Goal: Entertainment & Leisure: Consume media (video, audio)

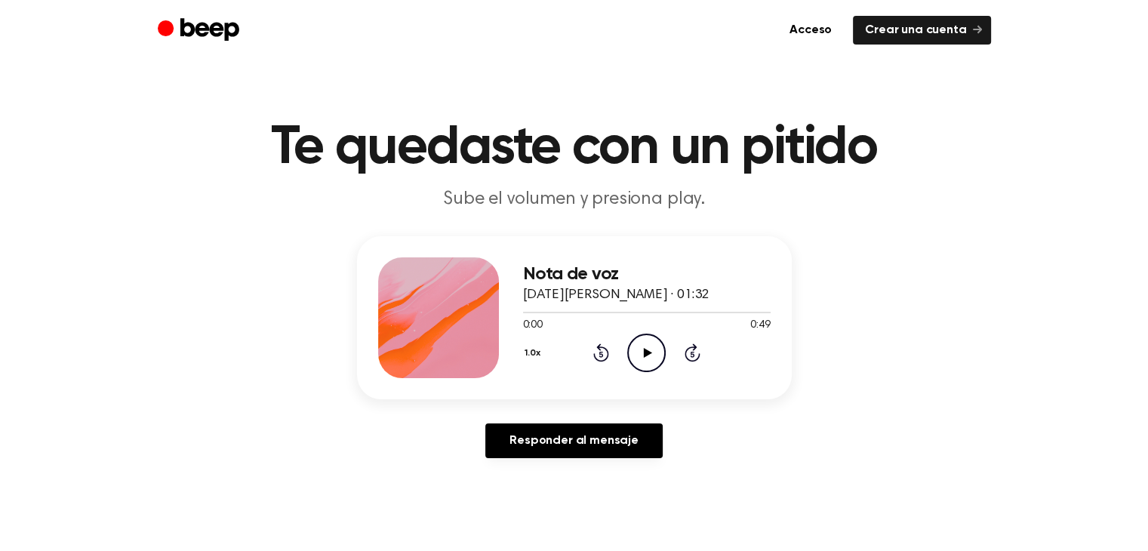
click at [938, 175] on header "Te quedaste con un pitido Sube el volumen y presiona play." at bounding box center [574, 166] width 1112 height 91
click at [652, 353] on icon "Play Audio" at bounding box center [646, 353] width 39 height 39
click at [635, 348] on icon "Play Audio" at bounding box center [646, 353] width 39 height 39
drag, startPoint x: 629, startPoint y: 334, endPoint x: 638, endPoint y: 339, distance: 10.1
click at [638, 339] on icon "Pause Audio" at bounding box center [646, 353] width 39 height 39
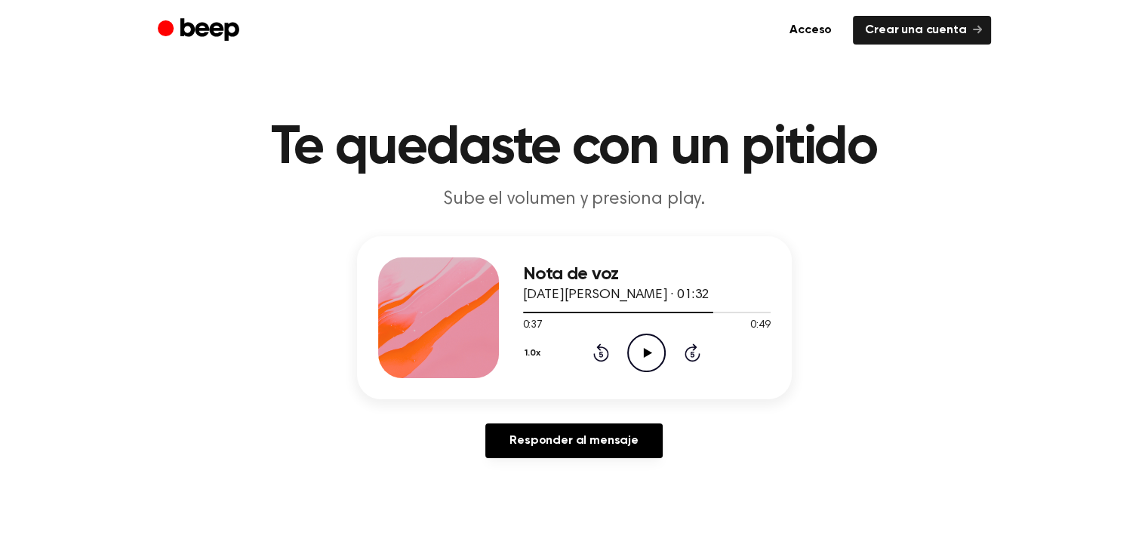
click at [604, 353] on icon "Rewind 5 seconds" at bounding box center [601, 353] width 17 height 20
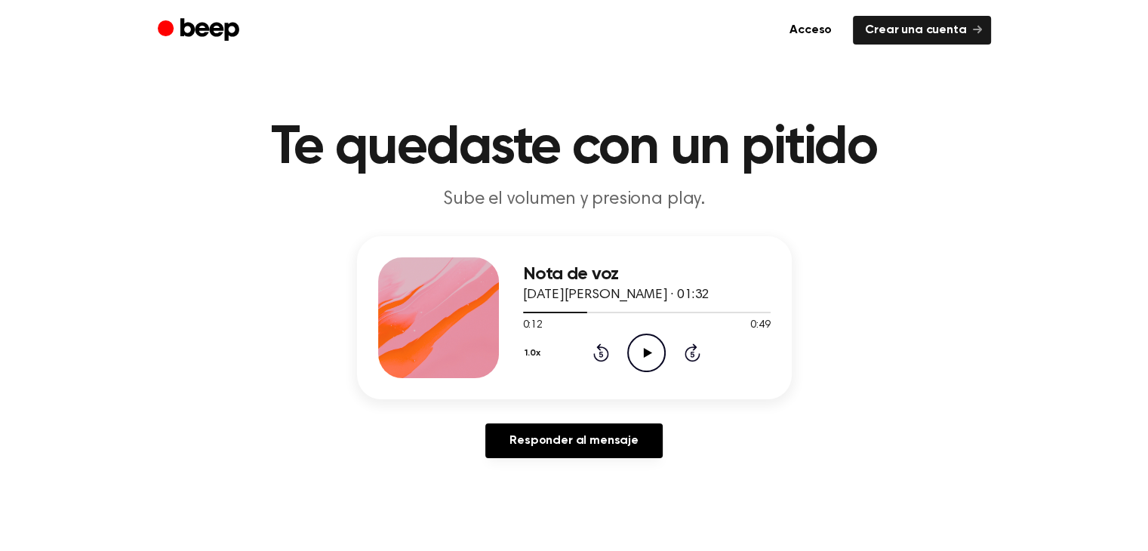
click at [638, 351] on icon "Play Audio" at bounding box center [646, 353] width 39 height 39
click at [640, 365] on icon "Play Audio" at bounding box center [646, 353] width 39 height 39
click at [618, 337] on div "1.0x Rewind 5 seconds Play Audio Skip 5 seconds" at bounding box center [647, 353] width 248 height 39
click at [627, 339] on icon "Play Audio" at bounding box center [646, 353] width 39 height 39
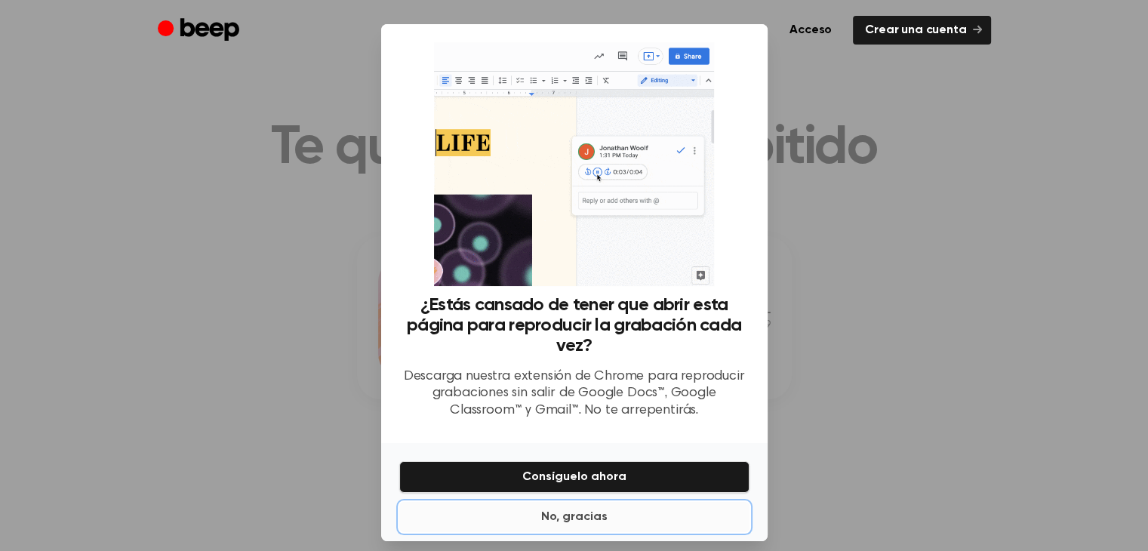
click at [567, 517] on font "No, gracias" at bounding box center [574, 517] width 66 height 12
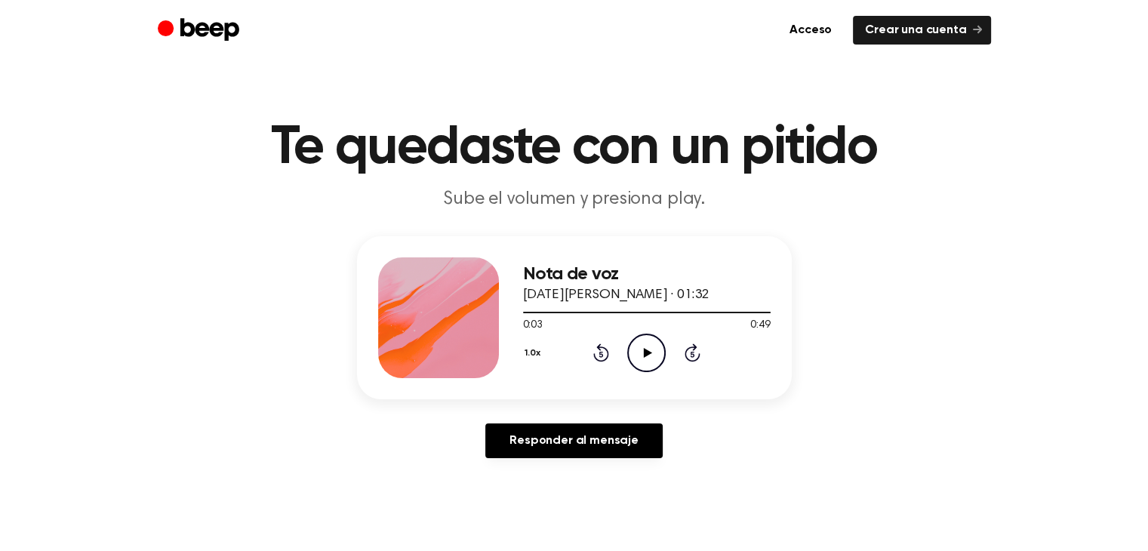
click at [646, 356] on icon "Play Audio" at bounding box center [646, 353] width 39 height 39
drag, startPoint x: 625, startPoint y: 312, endPoint x: 584, endPoint y: 319, distance: 41.3
click at [584, 319] on div "0:23 0:49 Su navegador no soporta el elemento [object Object]." at bounding box center [647, 320] width 248 height 28
click at [601, 306] on div at bounding box center [647, 312] width 248 height 12
click at [541, 351] on button "1.0x" at bounding box center [534, 354] width 23 height 26
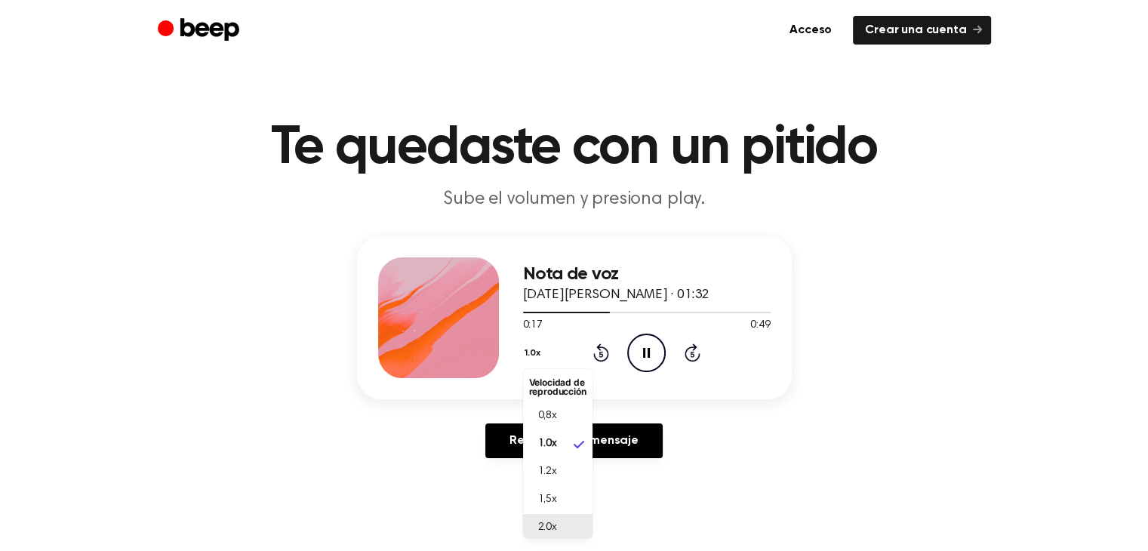
click at [569, 526] on li "2.0x" at bounding box center [557, 528] width 69 height 28
click at [537, 355] on button "2.0x" at bounding box center [536, 354] width 26 height 26
click at [563, 415] on div "0,8x" at bounding box center [548, 413] width 39 height 16
drag, startPoint x: 594, startPoint y: 312, endPoint x: 521, endPoint y: 321, distance: 73.8
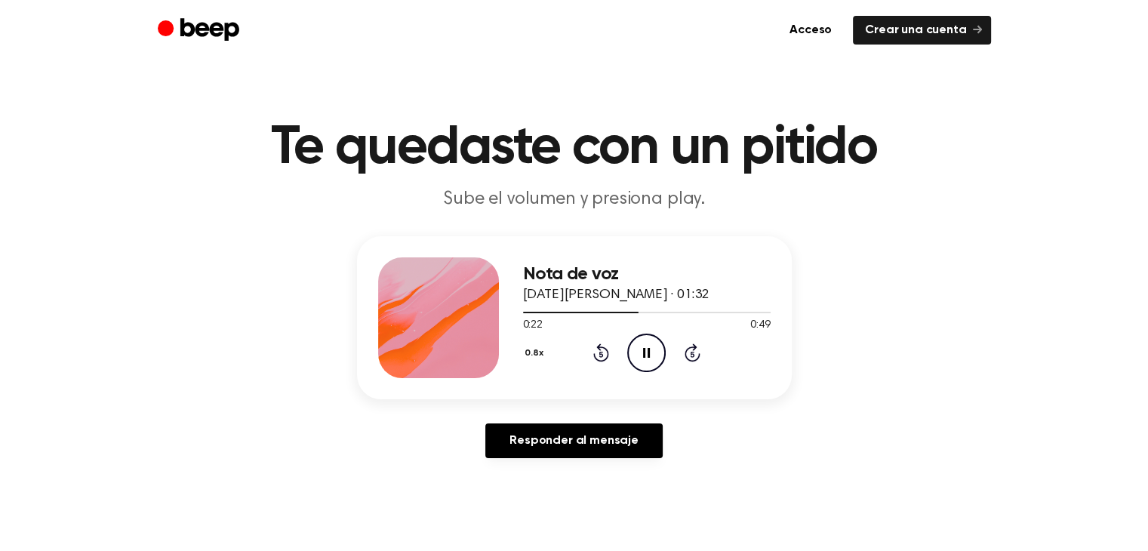
click at [521, 321] on div "Nota de voz [DATE][PERSON_NAME] · 01:32 0:22 0:49 Su navegador no soporta el el…" at bounding box center [574, 317] width 435 height 163
click at [563, 312] on div at bounding box center [583, 313] width 120 height 2
click at [538, 354] on button "0.8x" at bounding box center [536, 354] width 26 height 26
click at [555, 443] on font "1.0x" at bounding box center [547, 444] width 19 height 11
click at [642, 350] on icon "Pause Audio" at bounding box center [646, 353] width 39 height 39
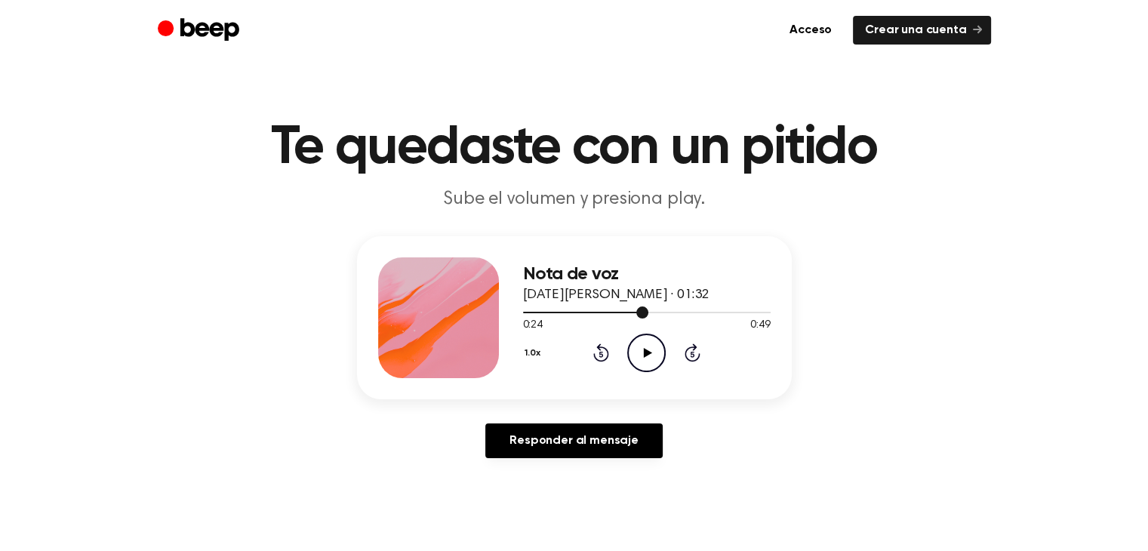
click at [576, 309] on div at bounding box center [647, 312] width 248 height 12
click at [643, 347] on icon "Play Audio" at bounding box center [646, 353] width 39 height 39
click at [640, 342] on icon "Pause Audio" at bounding box center [646, 353] width 39 height 39
click at [624, 315] on div at bounding box center [647, 312] width 248 height 12
click at [584, 312] on div at bounding box center [573, 313] width 101 height 2
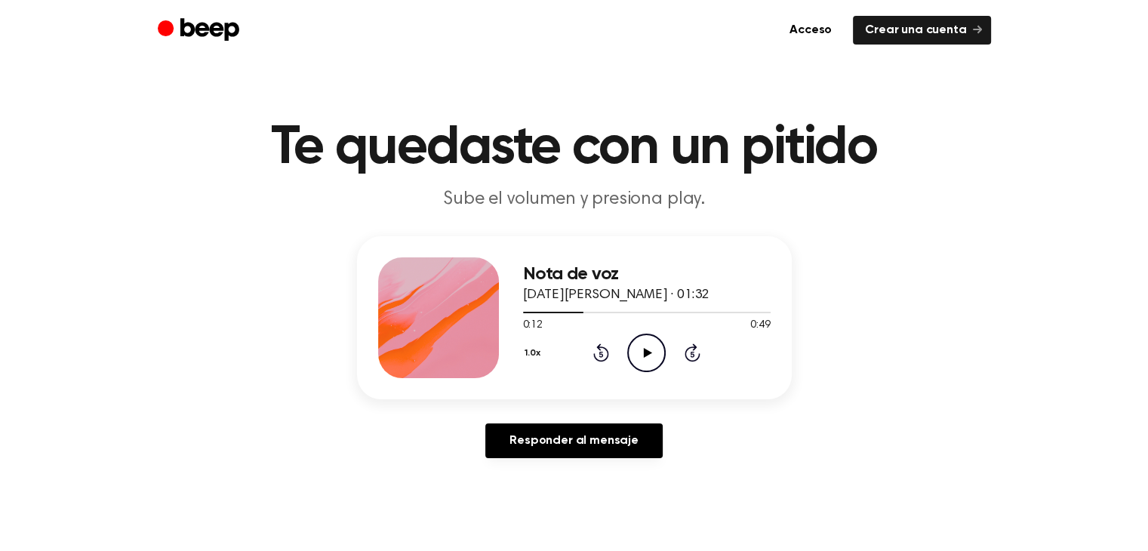
click at [652, 356] on icon "Play Audio" at bounding box center [646, 353] width 39 height 39
click at [643, 341] on icon "Pause Audio" at bounding box center [646, 353] width 39 height 39
click at [640, 350] on icon "Play Audio" at bounding box center [646, 353] width 39 height 39
drag, startPoint x: 603, startPoint y: 309, endPoint x: 518, endPoint y: 312, distance: 84.6
click at [518, 312] on div "Nota de voz 20 de agosto de 2025 · 01:36 0:27 0:44 Su navegador no soporta el e…" at bounding box center [574, 317] width 435 height 163
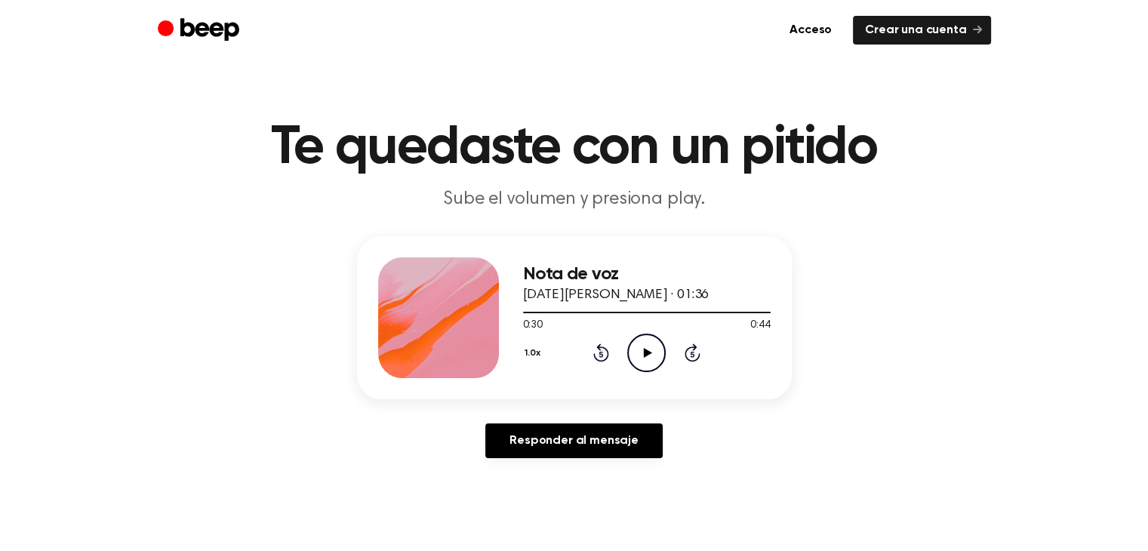
click at [651, 364] on icon "Play Audio" at bounding box center [646, 353] width 39 height 39
drag, startPoint x: 652, startPoint y: 346, endPoint x: 628, endPoint y: 319, distance: 36.4
click at [652, 347] on icon "Pause Audio" at bounding box center [646, 353] width 39 height 39
click at [646, 349] on icon at bounding box center [648, 353] width 8 height 10
click at [679, 304] on div "Nota de voz 20 de agosto de 2025 · 01:36" at bounding box center [647, 285] width 248 height 42
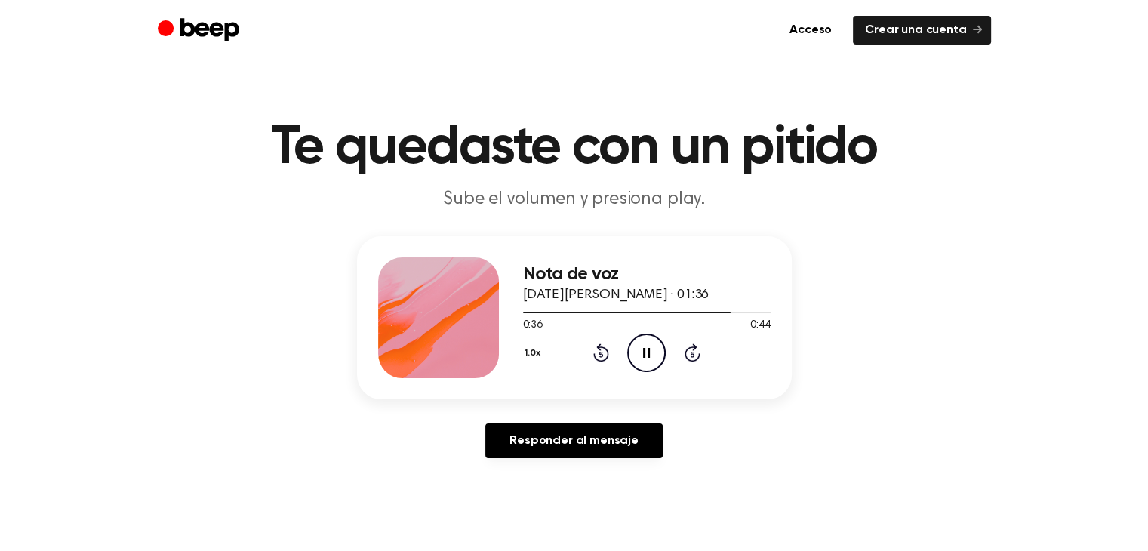
click at [689, 319] on div "0:36 0:44" at bounding box center [647, 326] width 248 height 16
click at [685, 310] on div at bounding box center [647, 312] width 248 height 12
click at [612, 313] on div at bounding box center [647, 312] width 248 height 12
click at [704, 306] on div at bounding box center [647, 312] width 248 height 12
click at [642, 356] on icon "Play Audio" at bounding box center [646, 353] width 39 height 39
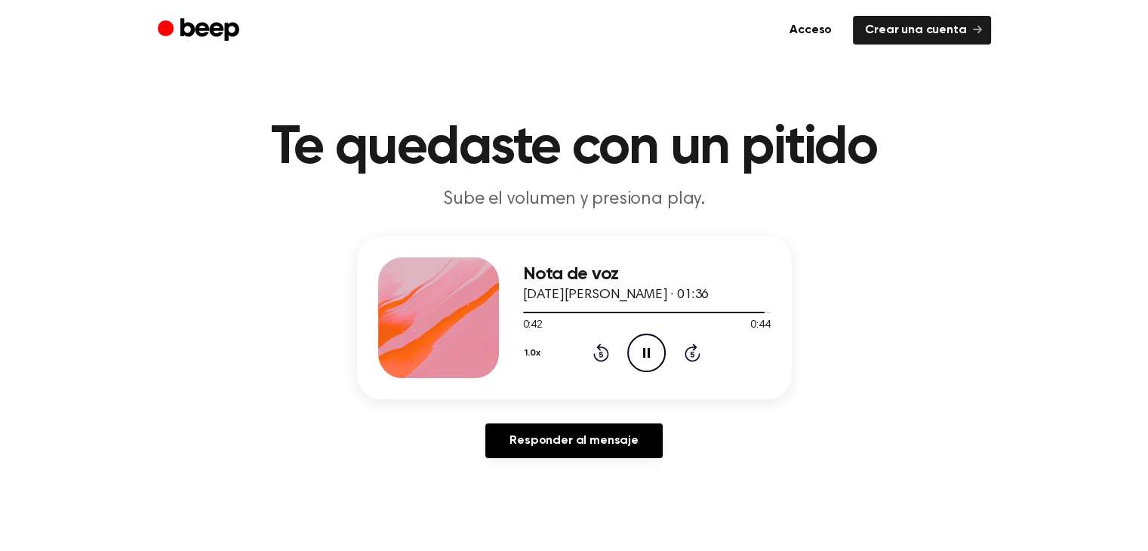
drag, startPoint x: 635, startPoint y: 344, endPoint x: 616, endPoint y: 325, distance: 27.2
click at [636, 344] on icon "Pause Audio" at bounding box center [646, 353] width 39 height 39
click at [649, 348] on icon "Play Audio" at bounding box center [646, 353] width 39 height 39
click at [641, 348] on icon "Play Audio" at bounding box center [646, 353] width 39 height 39
click at [667, 301] on font "20 de agosto de 2025 · 01:36" at bounding box center [616, 295] width 187 height 14
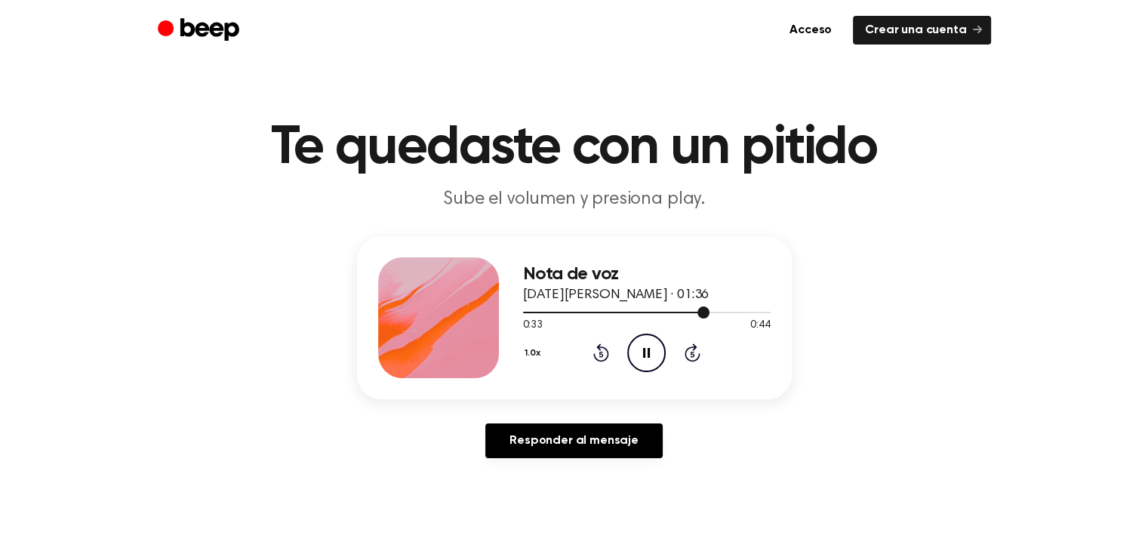
click at [667, 312] on div at bounding box center [616, 313] width 187 height 2
click at [643, 338] on icon "Play Audio" at bounding box center [646, 353] width 39 height 39
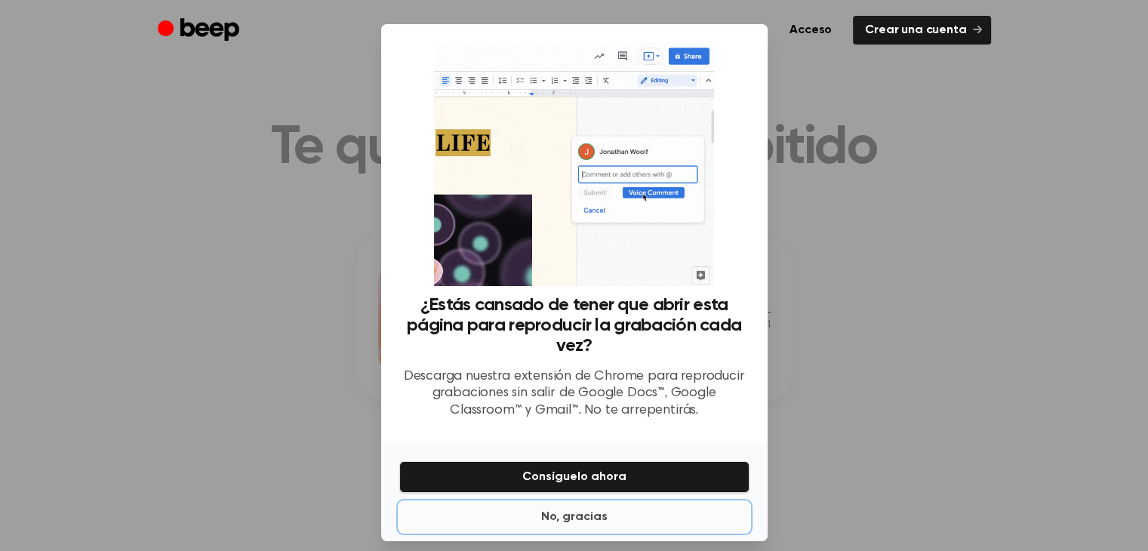
click at [535, 521] on button "No, gracias" at bounding box center [574, 517] width 350 height 30
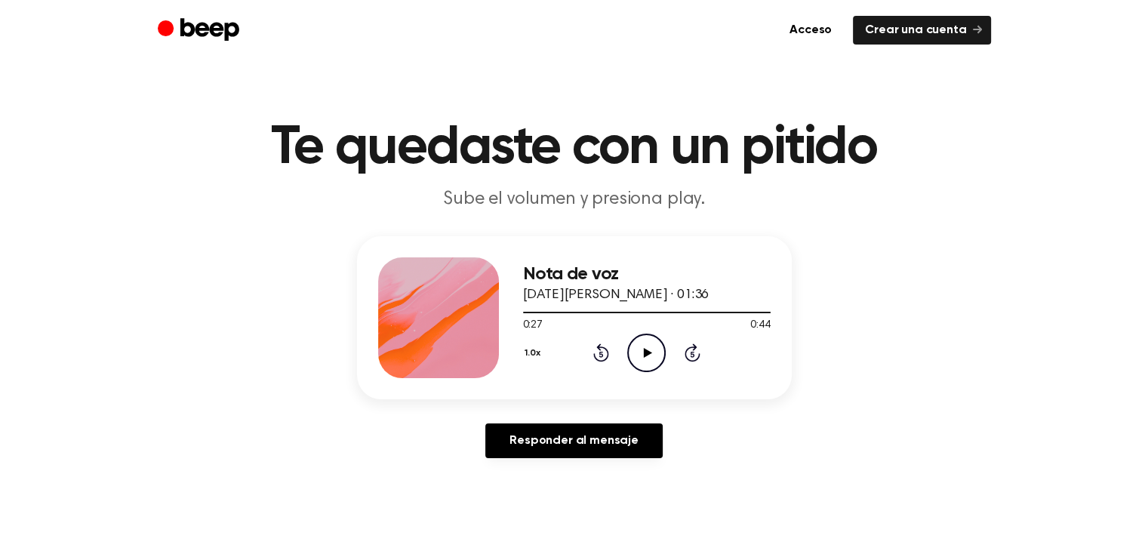
click at [637, 344] on icon "Play Audio" at bounding box center [646, 353] width 39 height 39
